Goal: Information Seeking & Learning: Check status

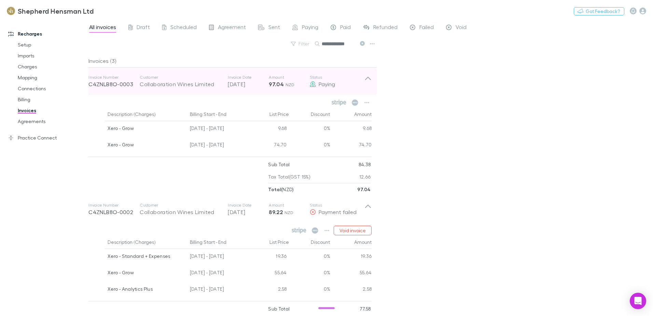
click at [371, 79] on icon at bounding box center [368, 78] width 6 height 3
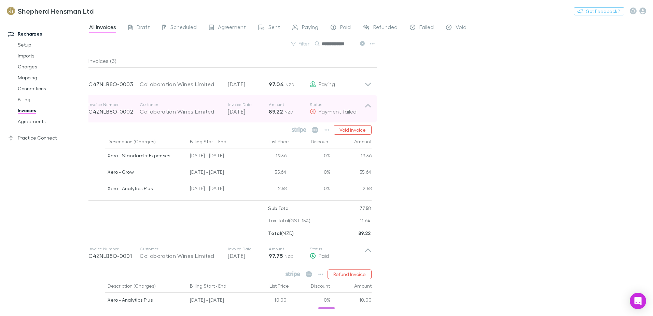
click at [368, 107] on icon at bounding box center [368, 109] width 7 height 14
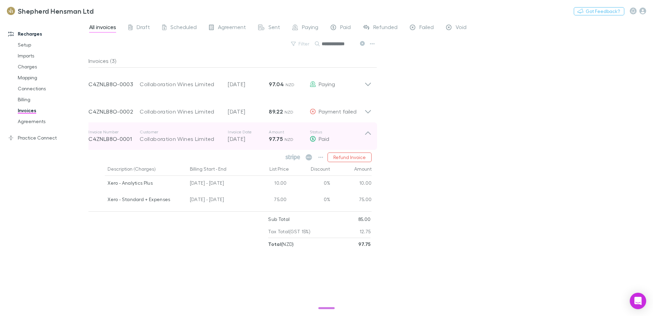
click at [369, 134] on icon at bounding box center [368, 136] width 7 height 14
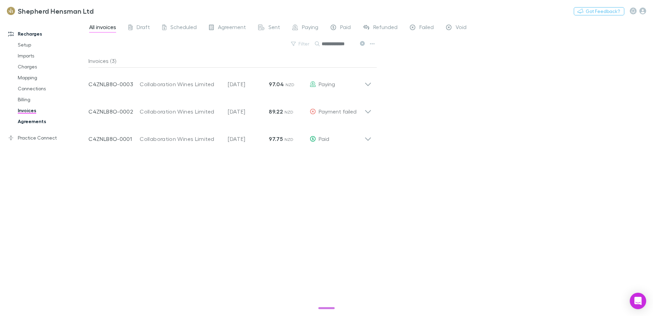
click at [30, 119] on link "Agreements" at bounding box center [51, 121] width 81 height 11
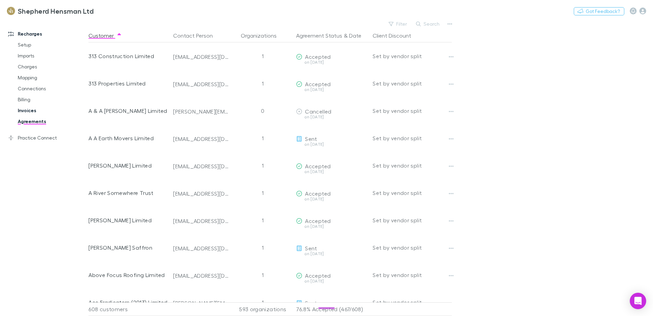
click at [29, 111] on link "Invoices" at bounding box center [51, 110] width 81 height 11
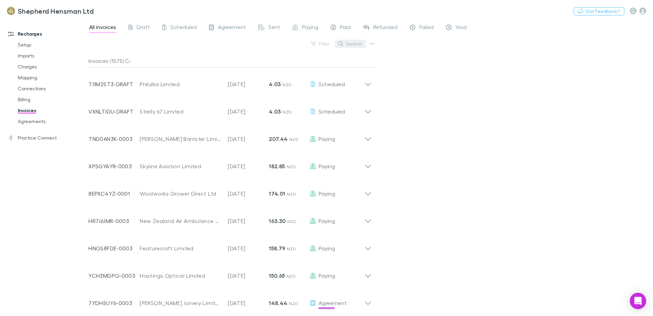
click at [352, 42] on button "Search" at bounding box center [350, 44] width 31 height 8
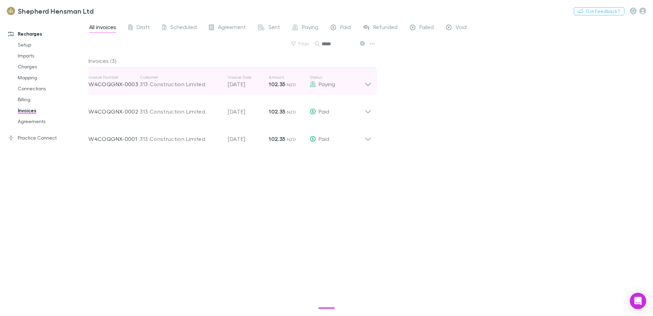
type input "*****"
click at [369, 84] on icon at bounding box center [368, 84] width 6 height 3
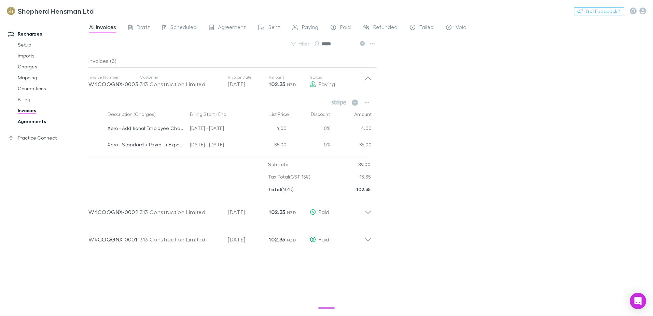
click at [31, 122] on link "Agreements" at bounding box center [51, 121] width 81 height 11
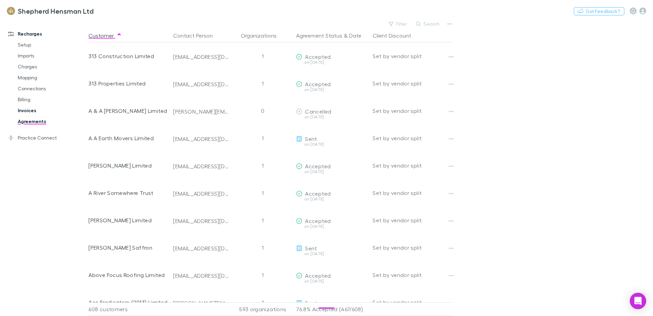
click at [28, 110] on link "Invoices" at bounding box center [51, 110] width 81 height 11
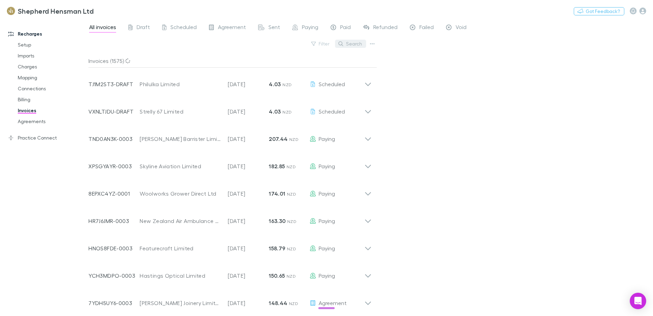
click at [357, 46] on button "Search" at bounding box center [350, 44] width 31 height 8
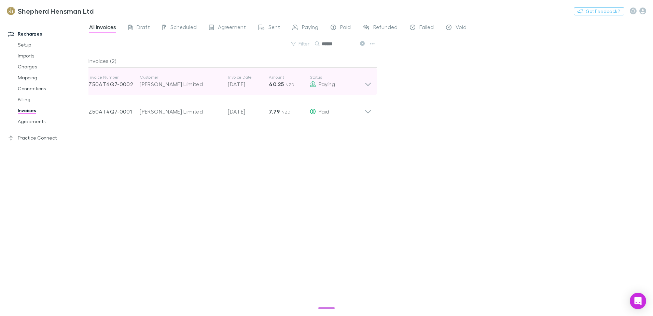
click at [369, 86] on icon at bounding box center [368, 81] width 7 height 14
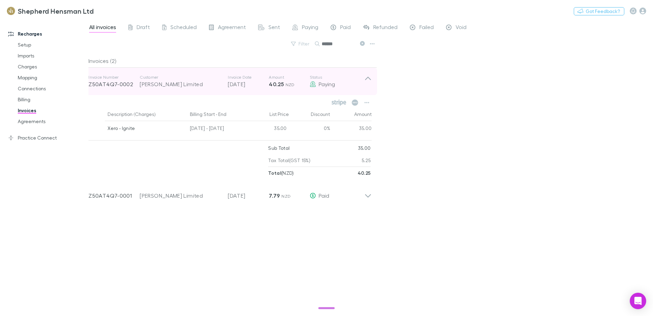
click at [367, 79] on icon at bounding box center [368, 78] width 6 height 3
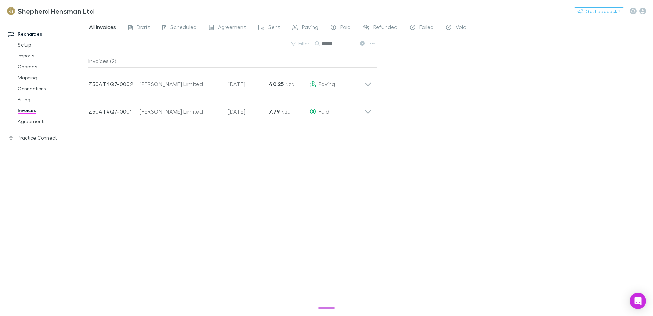
drag, startPoint x: 339, startPoint y: 44, endPoint x: 321, endPoint y: 52, distance: 19.4
click at [321, 52] on div "Filter Search ******" at bounding box center [233, 46] width 289 height 15
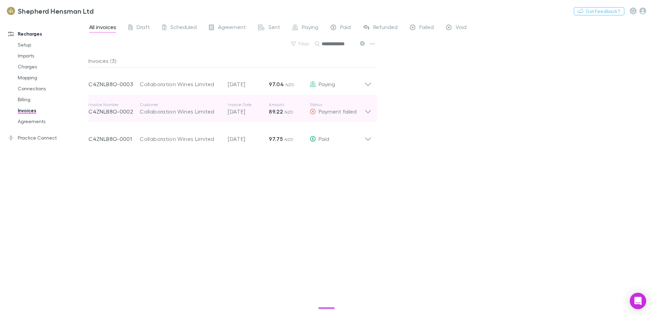
type input "**********"
click at [369, 112] on icon at bounding box center [368, 109] width 7 height 14
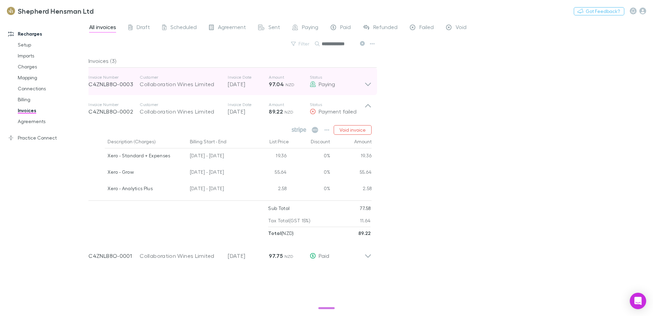
click at [369, 87] on icon at bounding box center [368, 81] width 7 height 14
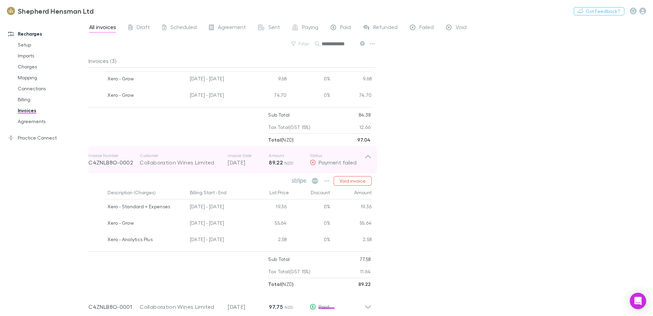
scroll to position [57, 0]
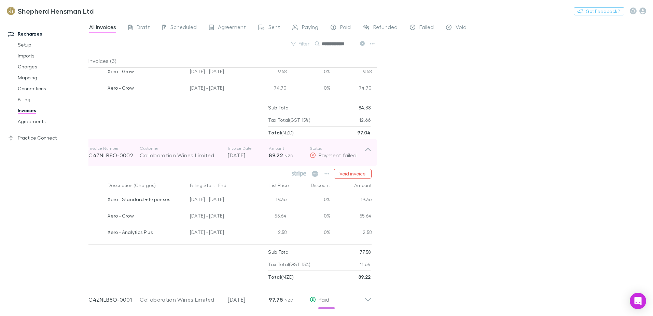
click at [368, 148] on icon at bounding box center [368, 149] width 6 height 3
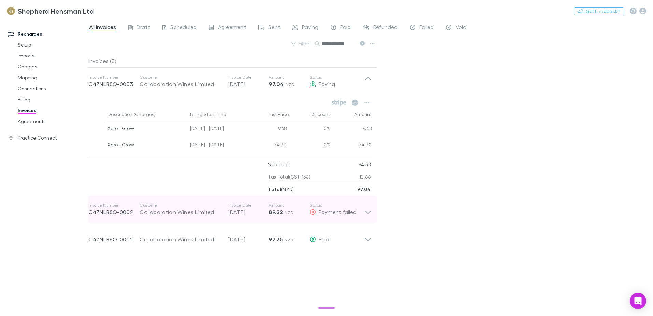
scroll to position [0, 0]
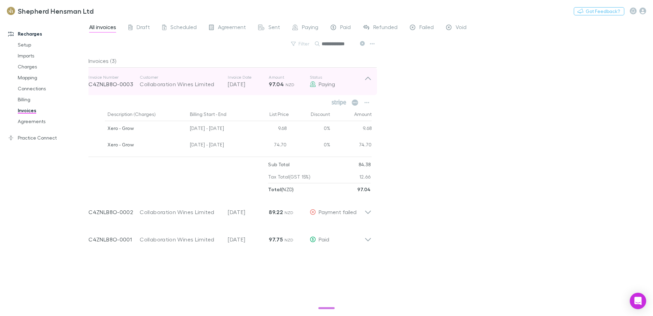
click at [367, 77] on icon at bounding box center [368, 81] width 7 height 14
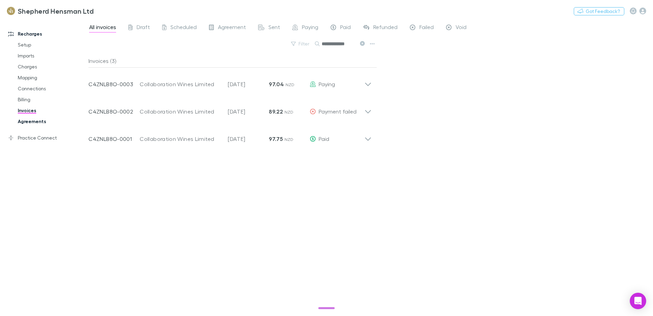
click at [36, 120] on link "Agreements" at bounding box center [51, 121] width 81 height 11
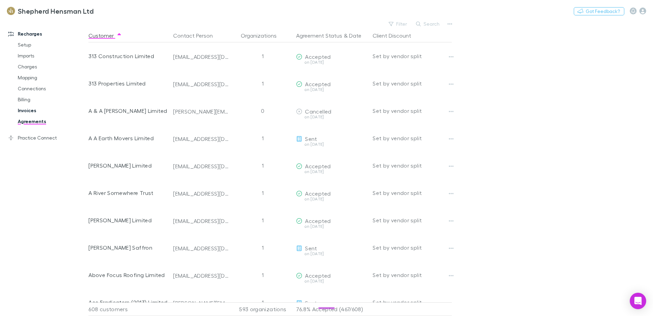
click at [24, 110] on link "Invoices" at bounding box center [51, 110] width 81 height 11
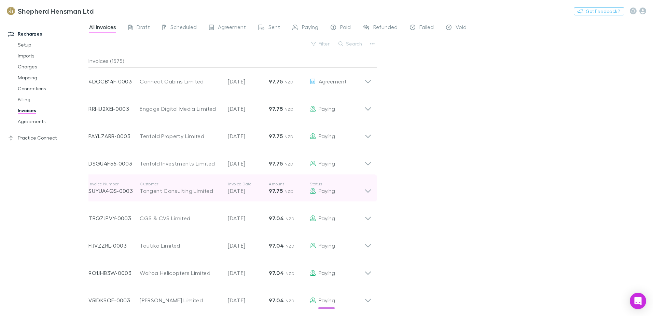
scroll to position [2228, 0]
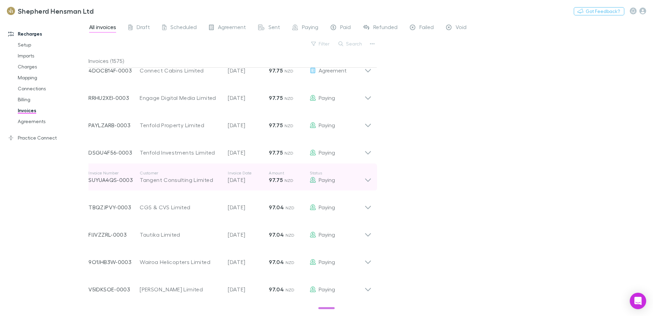
click at [370, 180] on icon at bounding box center [368, 177] width 7 height 14
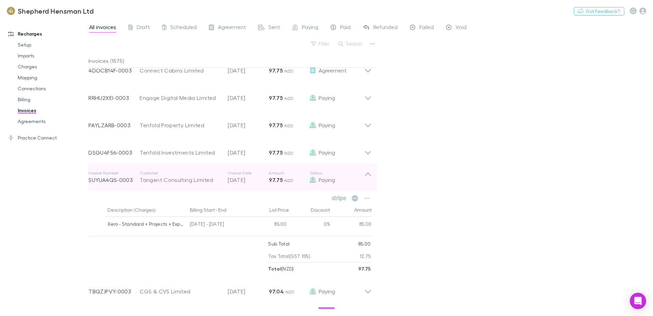
click at [367, 176] on icon at bounding box center [368, 177] width 7 height 14
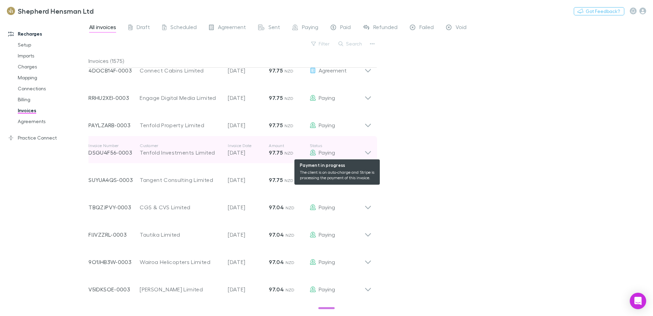
click at [364, 154] on div "Paying" at bounding box center [337, 152] width 55 height 8
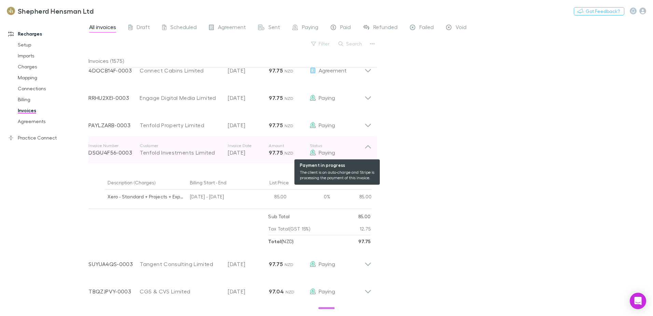
click at [364, 154] on div "Paying" at bounding box center [337, 152] width 55 height 8
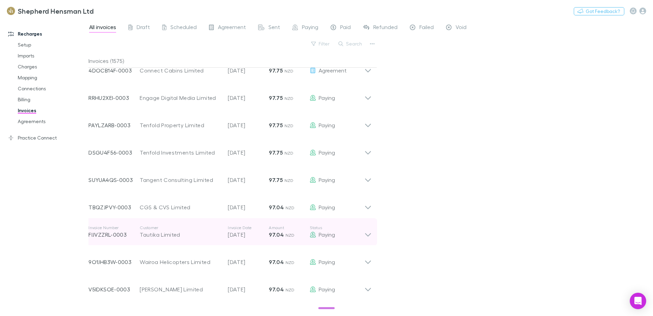
click at [366, 234] on icon at bounding box center [368, 234] width 6 height 3
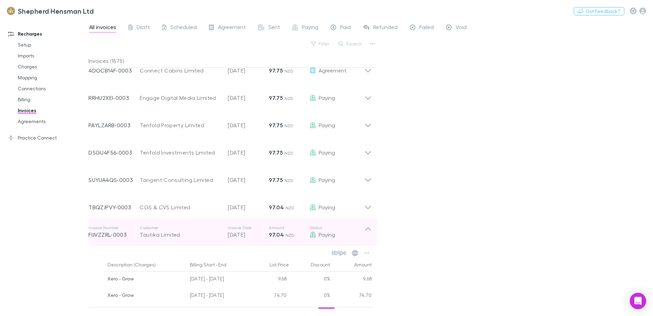
click at [368, 229] on icon at bounding box center [368, 232] width 7 height 14
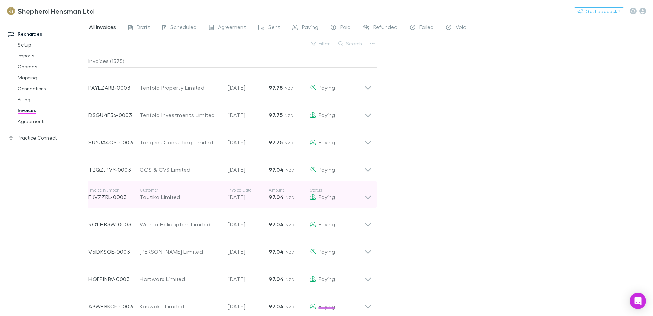
scroll to position [2296, 0]
click at [367, 195] on icon at bounding box center [368, 191] width 7 height 14
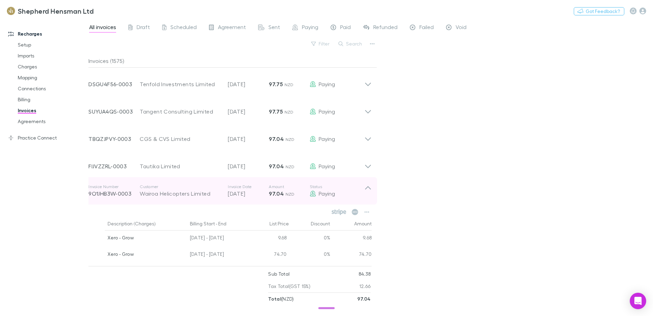
click at [368, 189] on icon at bounding box center [368, 191] width 7 height 14
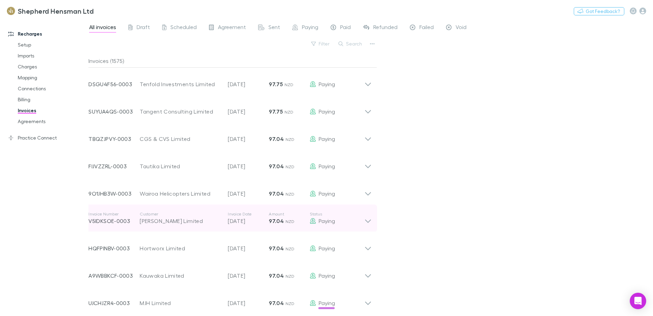
click at [367, 224] on icon at bounding box center [368, 218] width 7 height 14
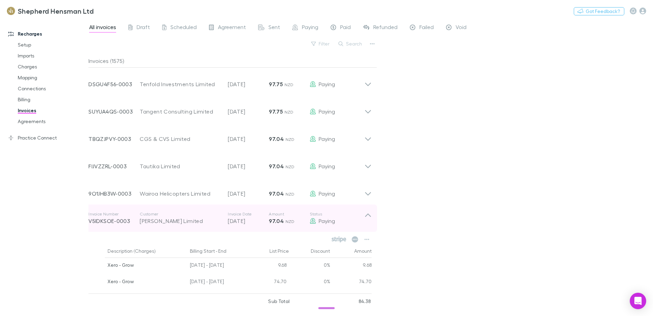
click at [367, 215] on icon at bounding box center [368, 218] width 7 height 14
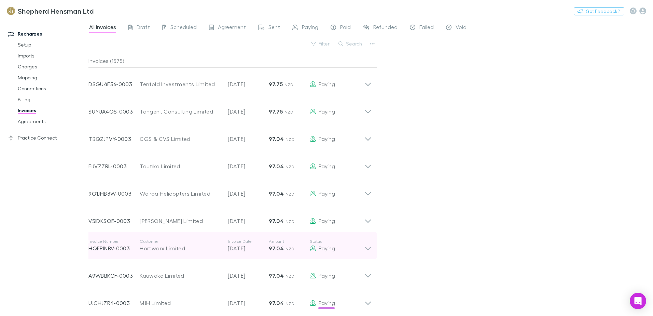
click at [366, 250] on icon at bounding box center [368, 246] width 7 height 14
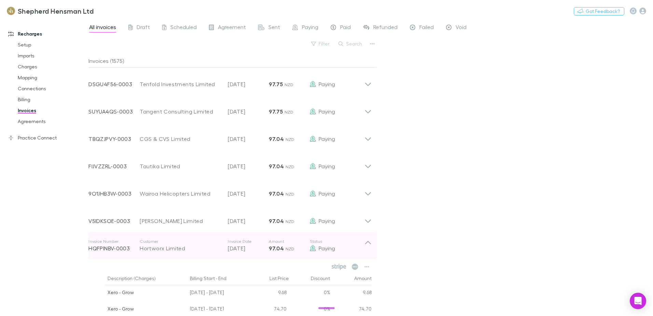
click at [367, 245] on icon at bounding box center [368, 246] width 7 height 14
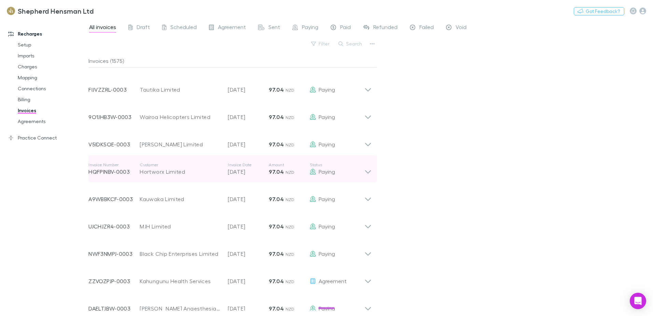
scroll to position [2399, 0]
click at [366, 177] on icon at bounding box center [368, 170] width 7 height 14
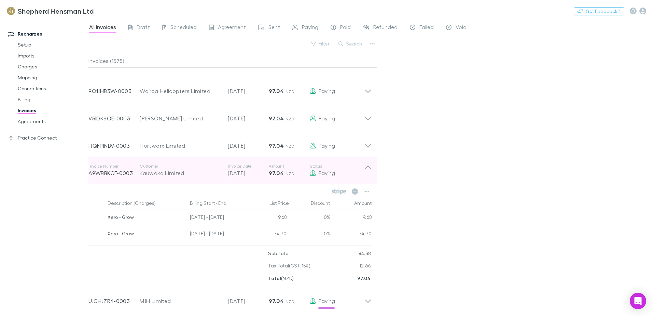
click at [370, 169] on icon at bounding box center [368, 170] width 7 height 14
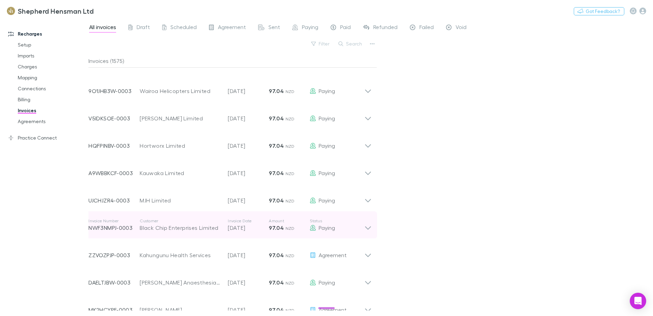
click at [367, 228] on icon at bounding box center [368, 227] width 6 height 3
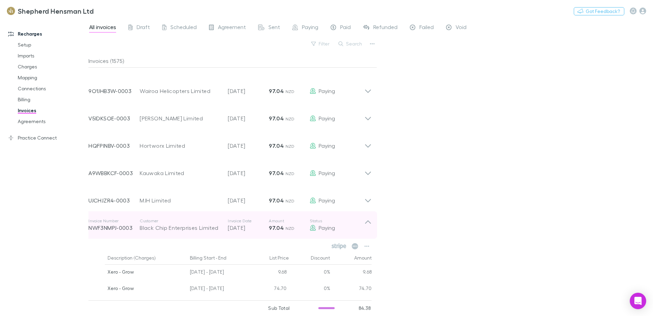
click at [367, 228] on icon at bounding box center [368, 225] width 7 height 14
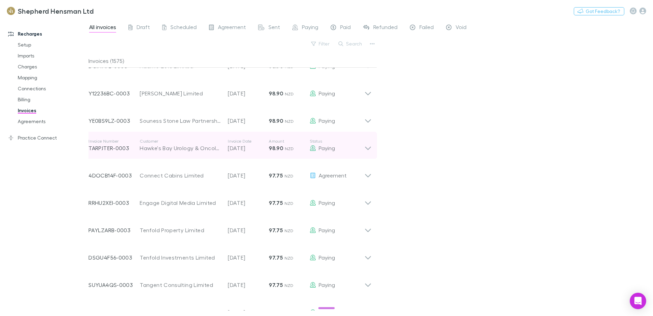
scroll to position [2126, 0]
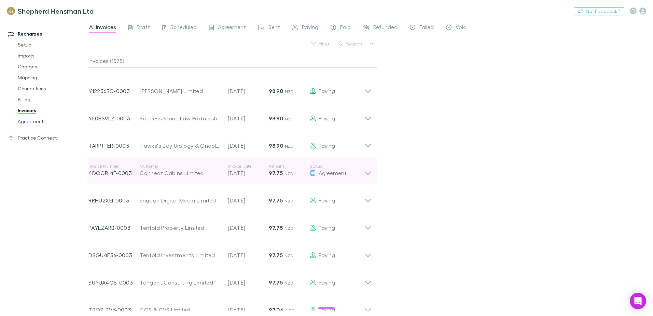
click at [366, 174] on icon at bounding box center [368, 170] width 7 height 14
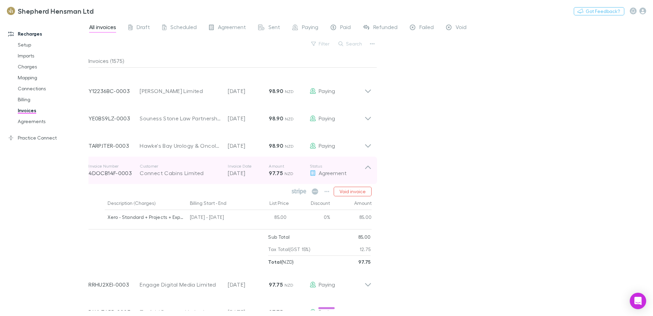
click at [366, 174] on icon at bounding box center [368, 170] width 7 height 14
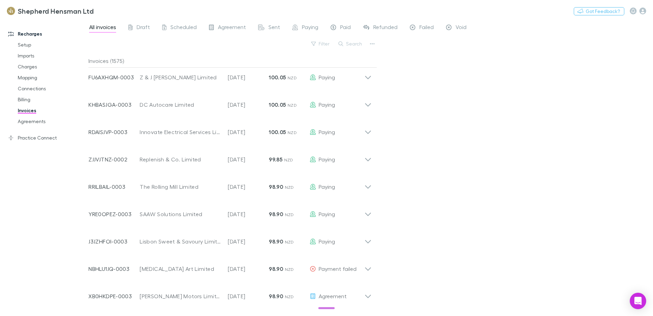
scroll to position [1852, 0]
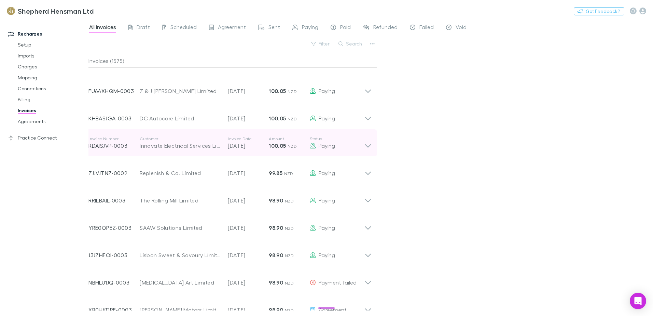
click at [367, 145] on icon at bounding box center [368, 143] width 7 height 14
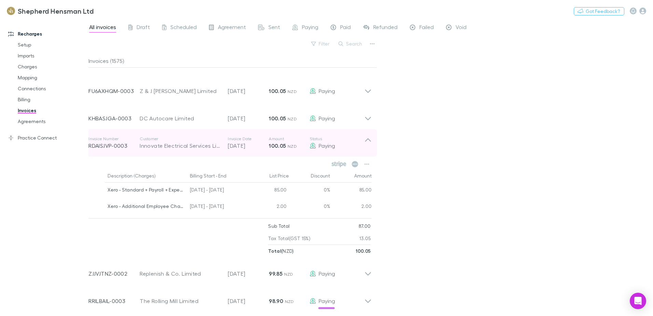
click at [367, 145] on icon at bounding box center [368, 143] width 7 height 14
